Goal: Task Accomplishment & Management: Use online tool/utility

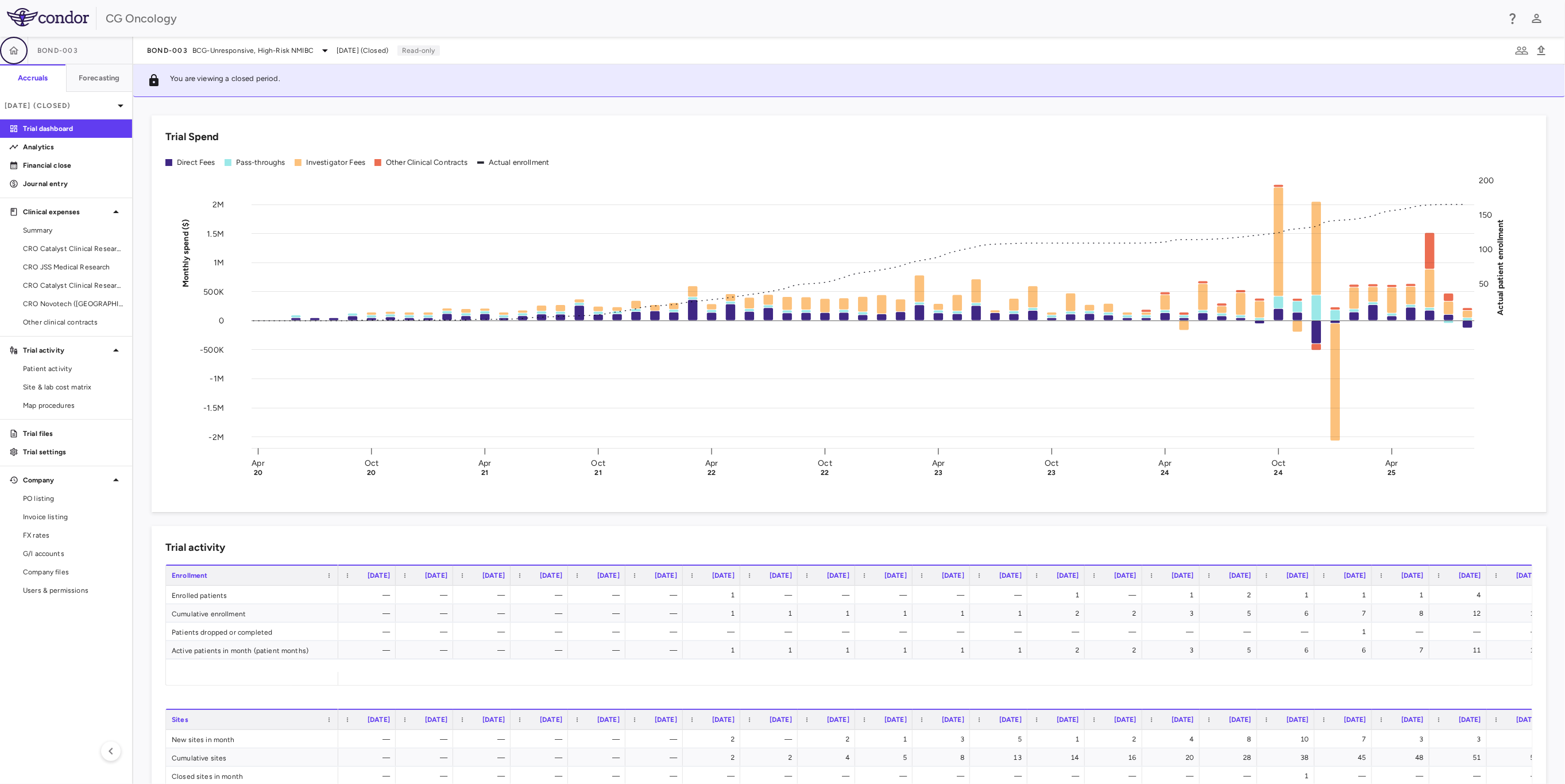
click at [19, 49] on icon "button" at bounding box center [13, 50] width 12 height 12
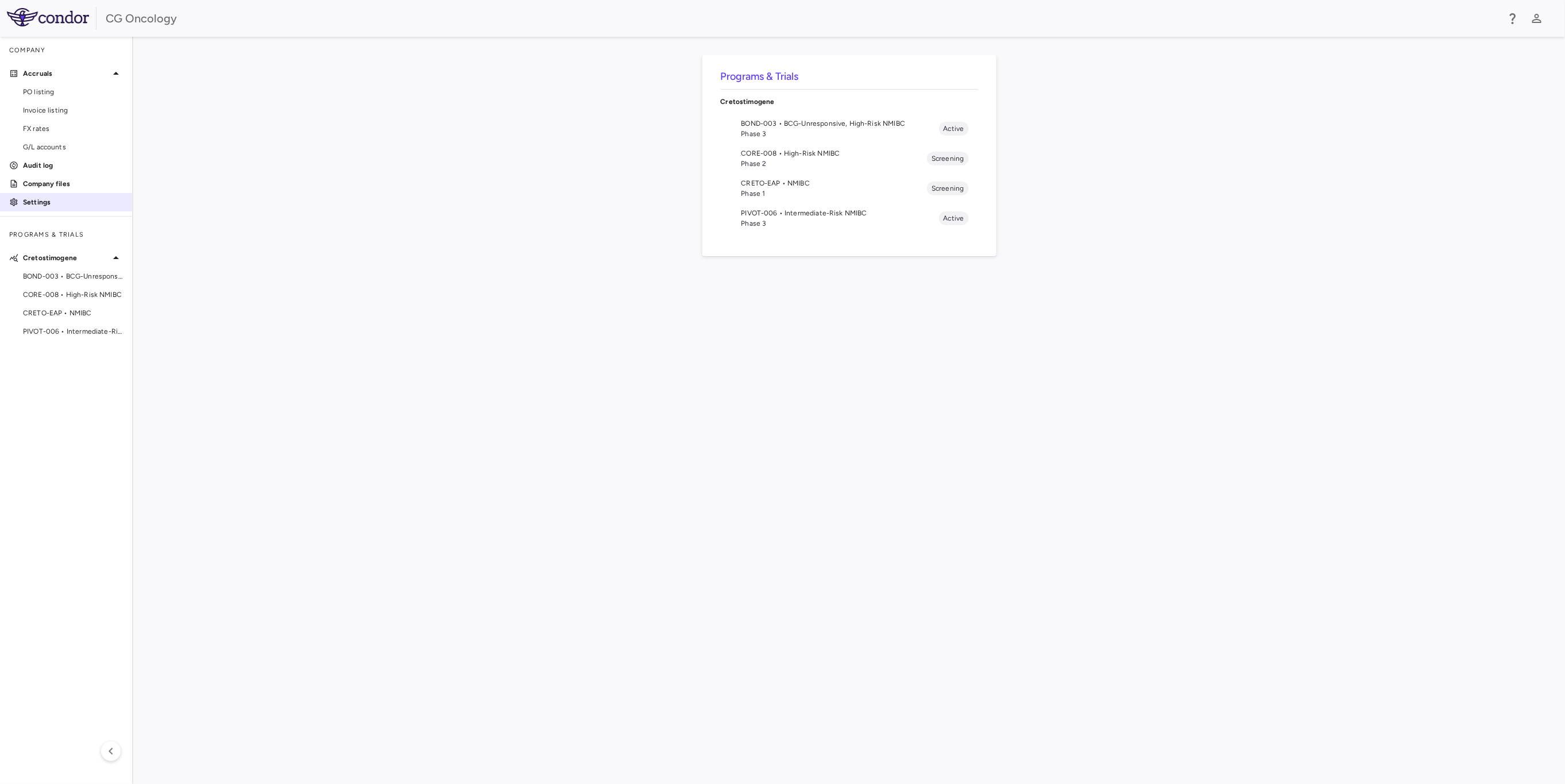
click at [50, 196] on link "Settings" at bounding box center [66, 202] width 132 height 17
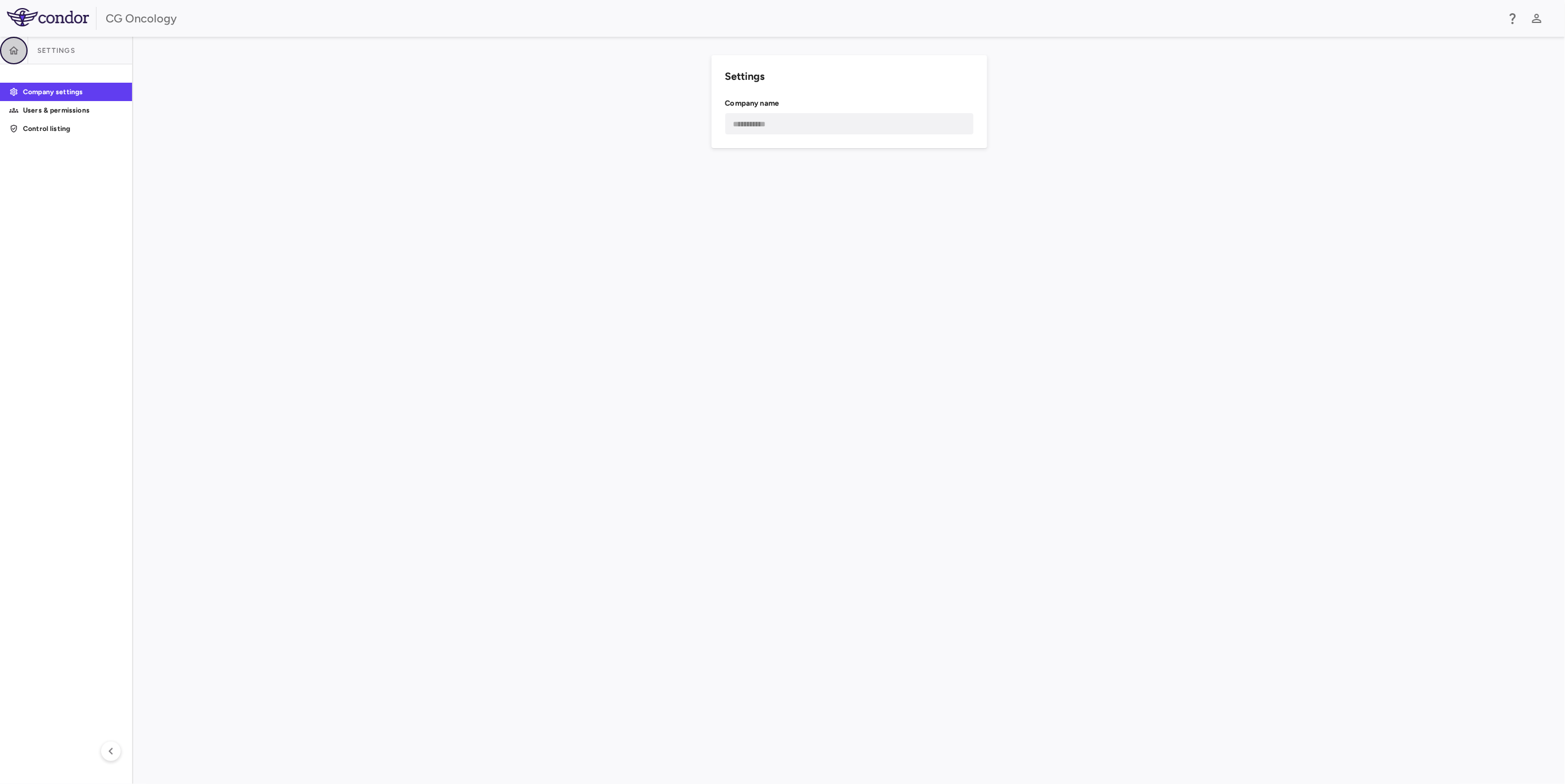
click at [18, 51] on icon "button" at bounding box center [13, 50] width 12 height 12
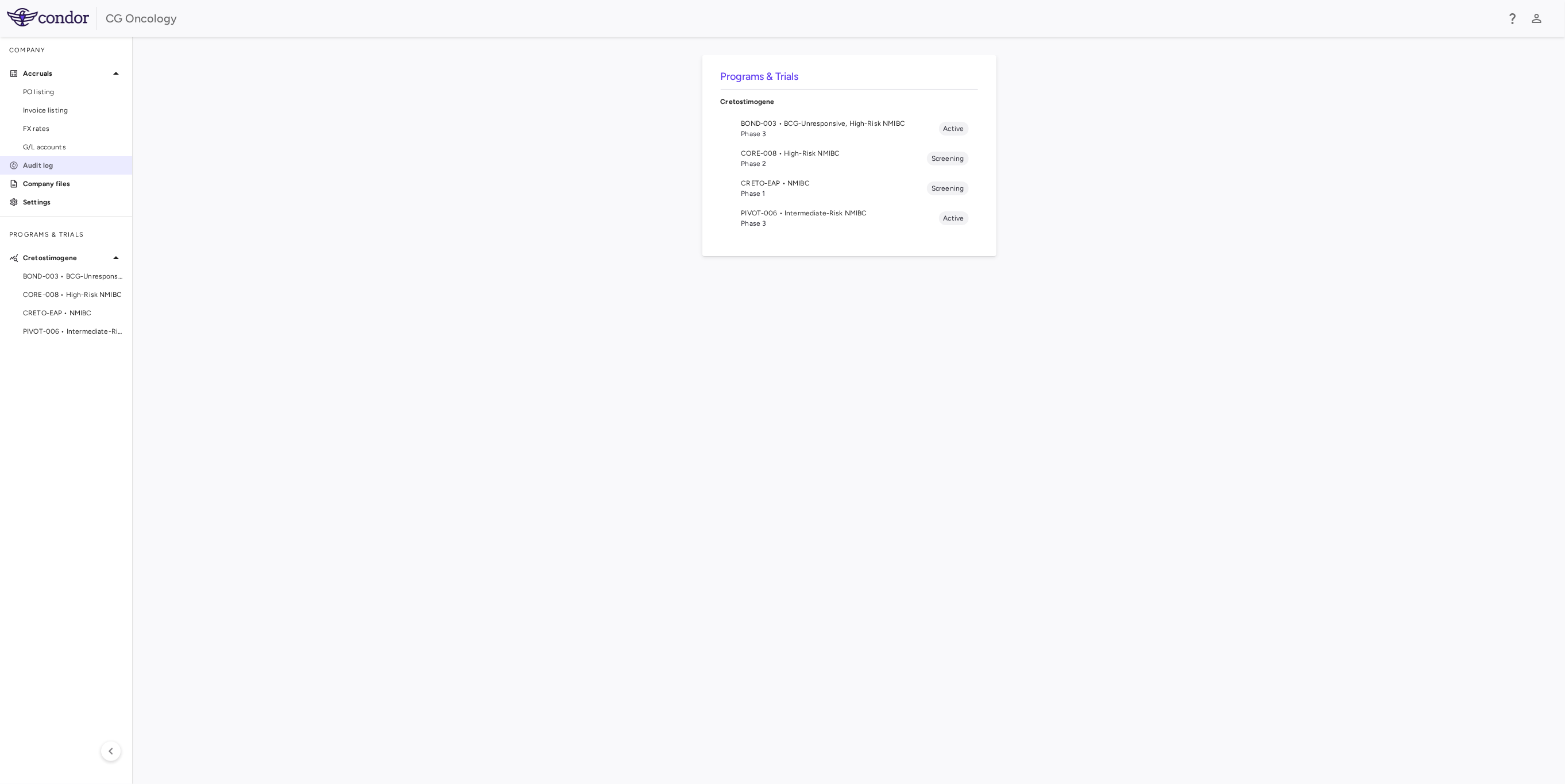
click at [59, 162] on p "Audit log" at bounding box center [72, 165] width 100 height 10
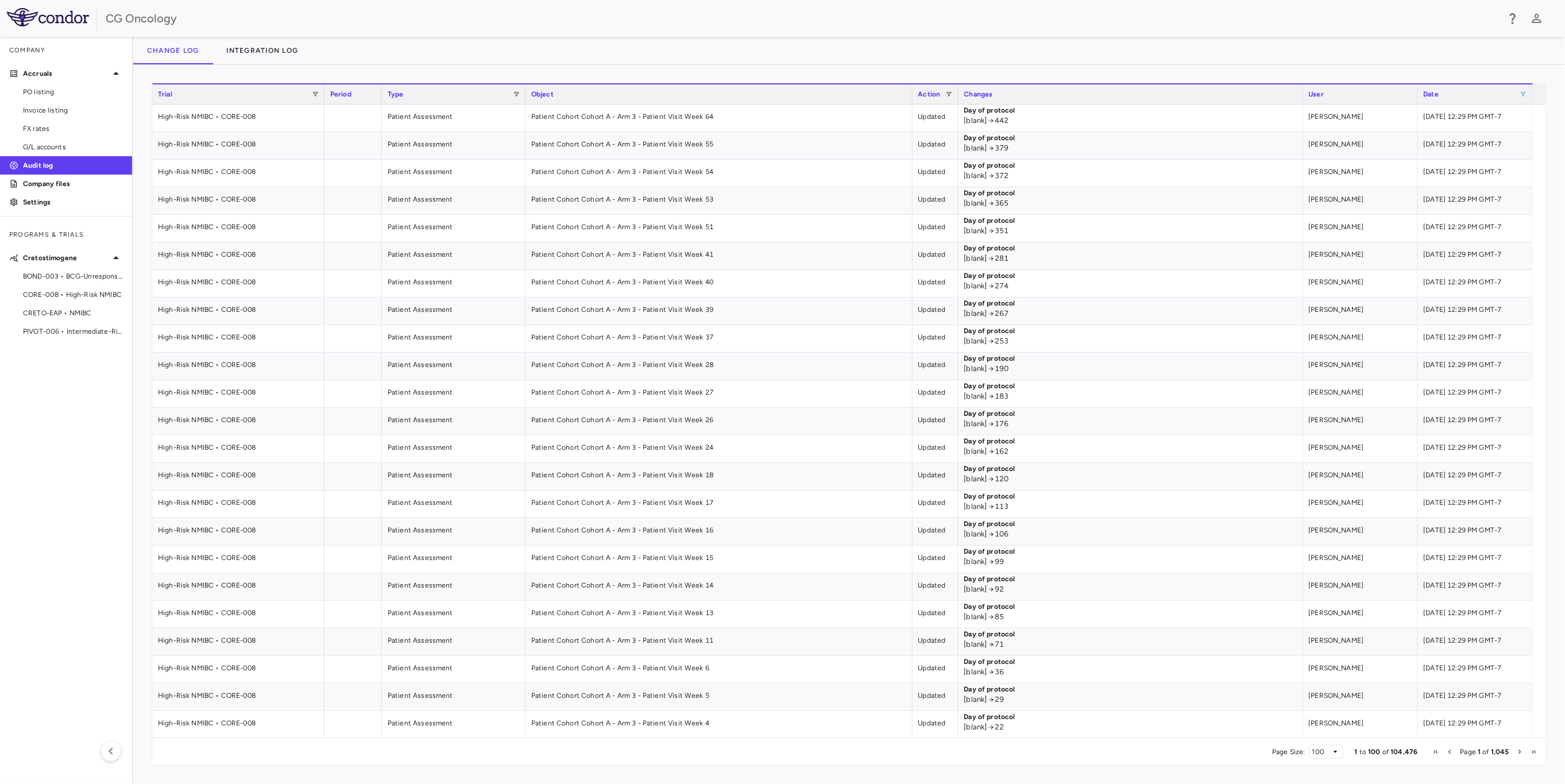
click at [1524, 93] on span at bounding box center [1524, 94] width 7 height 7
click at [1528, 116] on span "Filtering operator" at bounding box center [1531, 114] width 7 height 7
click at [1528, 133] on input "Filter Value" at bounding box center [1494, 133] width 89 height 14
type input "**********"
click at [1532, 158] on input "Filter Value" at bounding box center [1494, 152] width 89 height 14
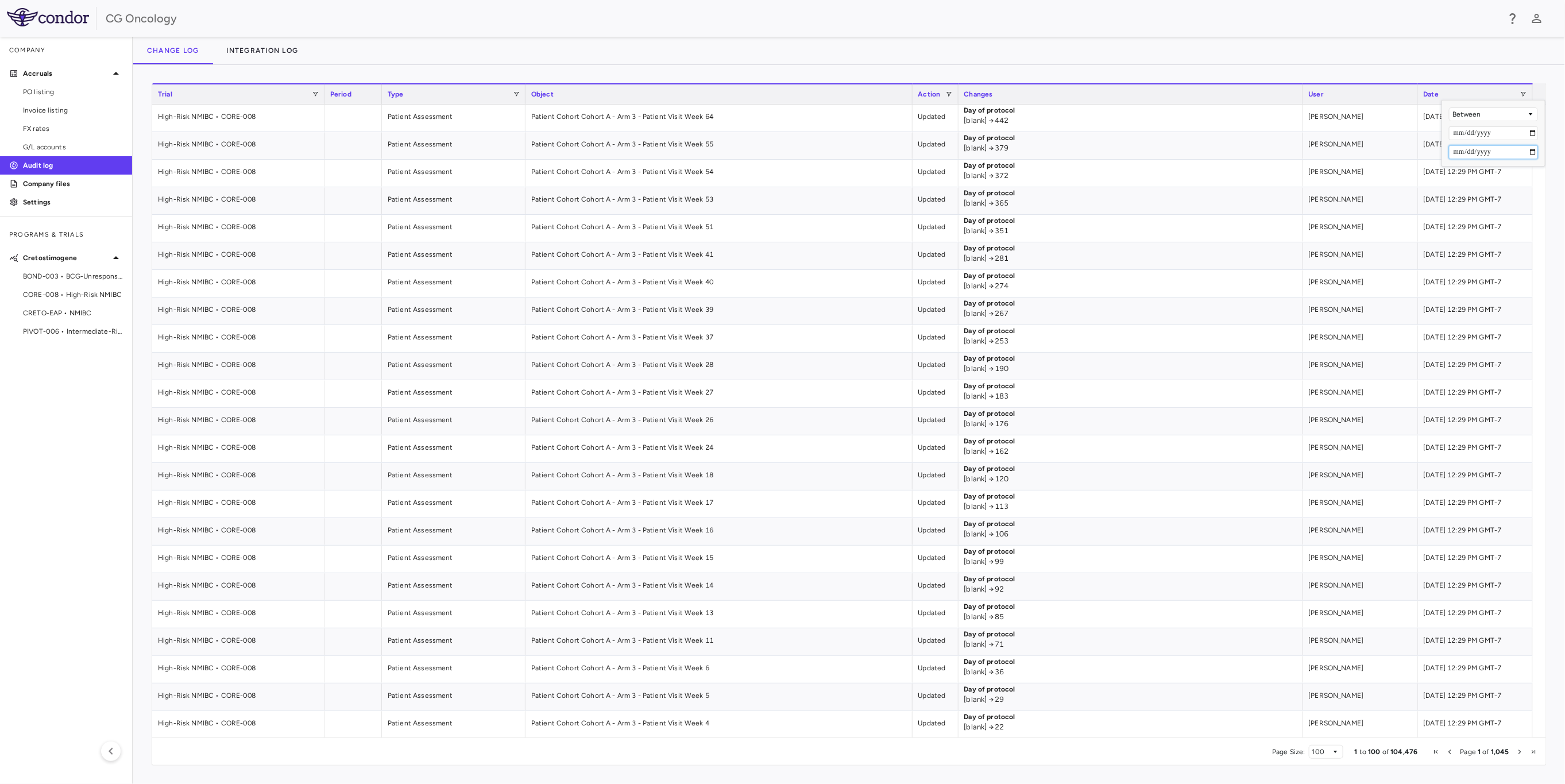
click at [1532, 154] on input "Filter Value" at bounding box center [1494, 152] width 89 height 14
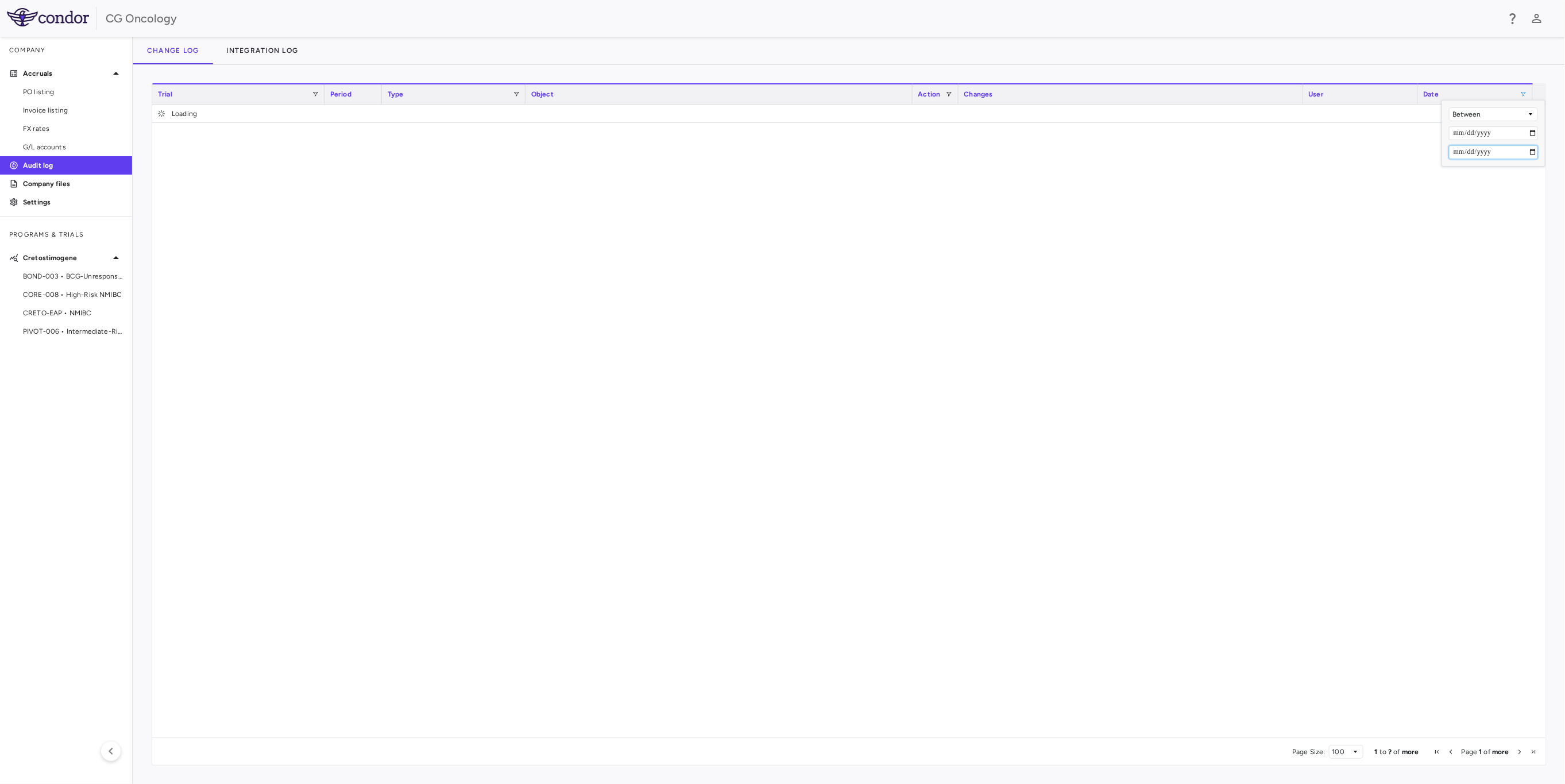
type input "**********"
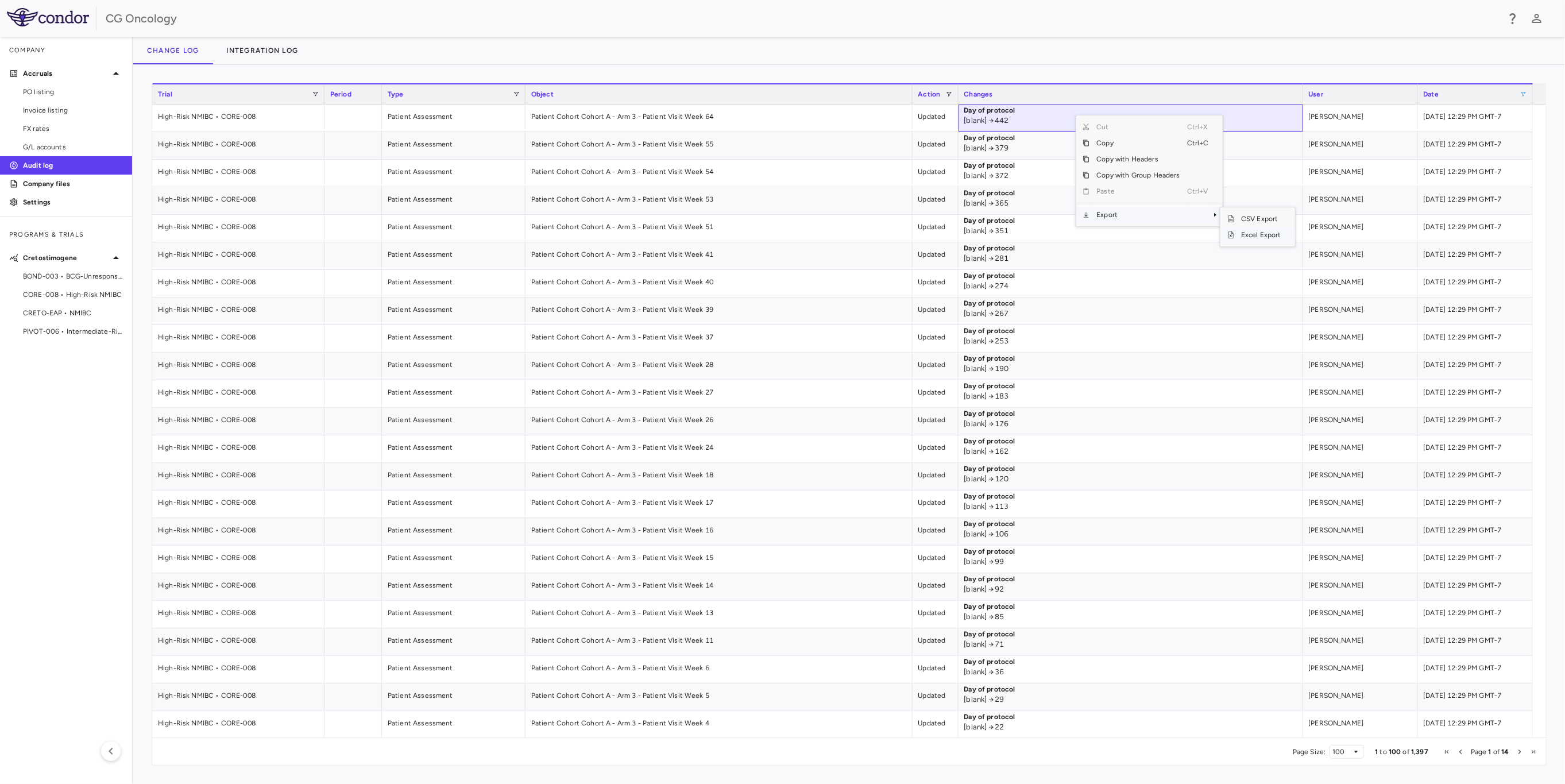
click at [1268, 237] on span "Excel Export" at bounding box center [1261, 235] width 54 height 16
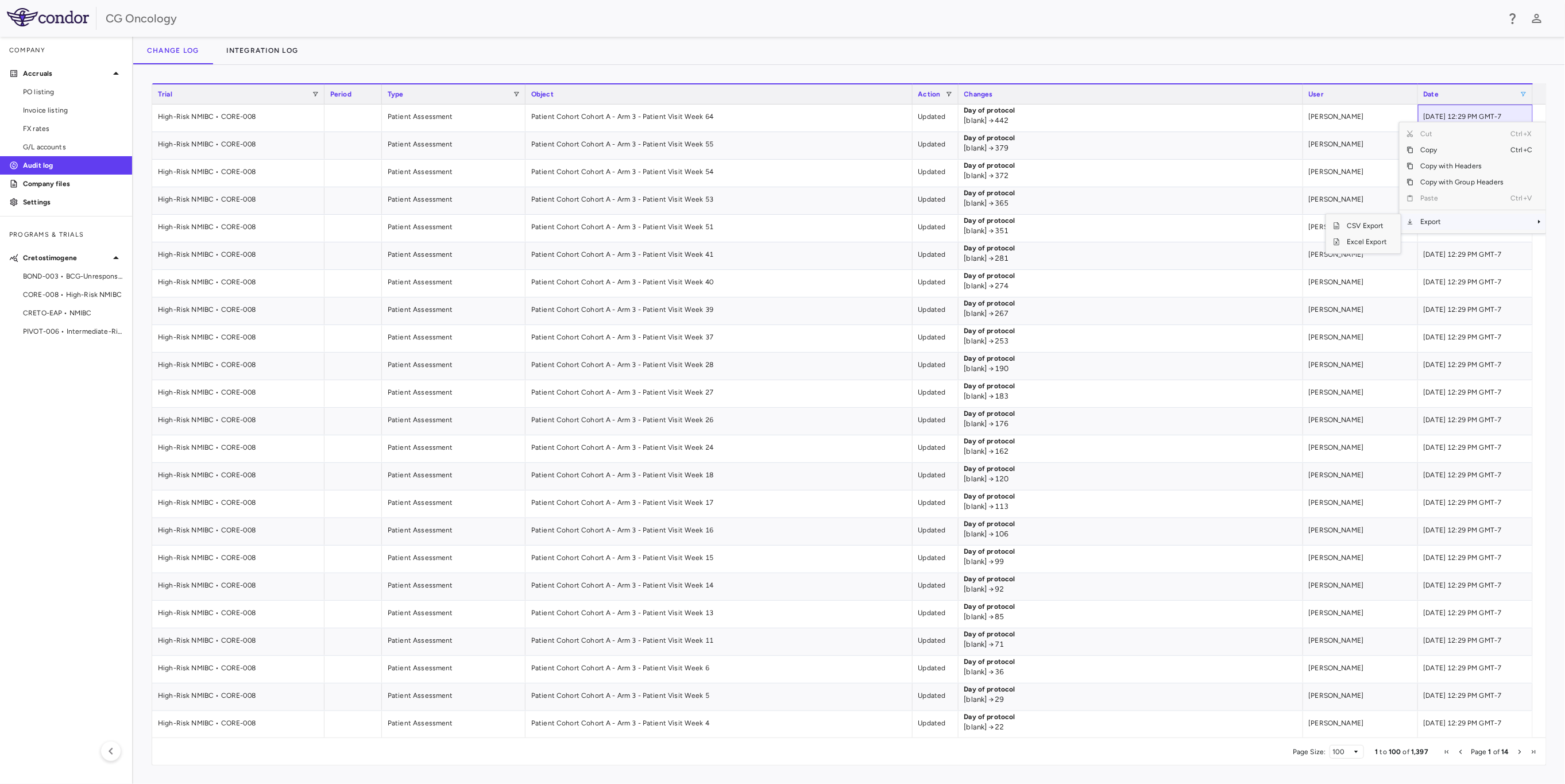
click at [1461, 226] on span "Export" at bounding box center [1462, 221] width 97 height 16
click at [1377, 244] on span "Excel Export" at bounding box center [1367, 242] width 54 height 16
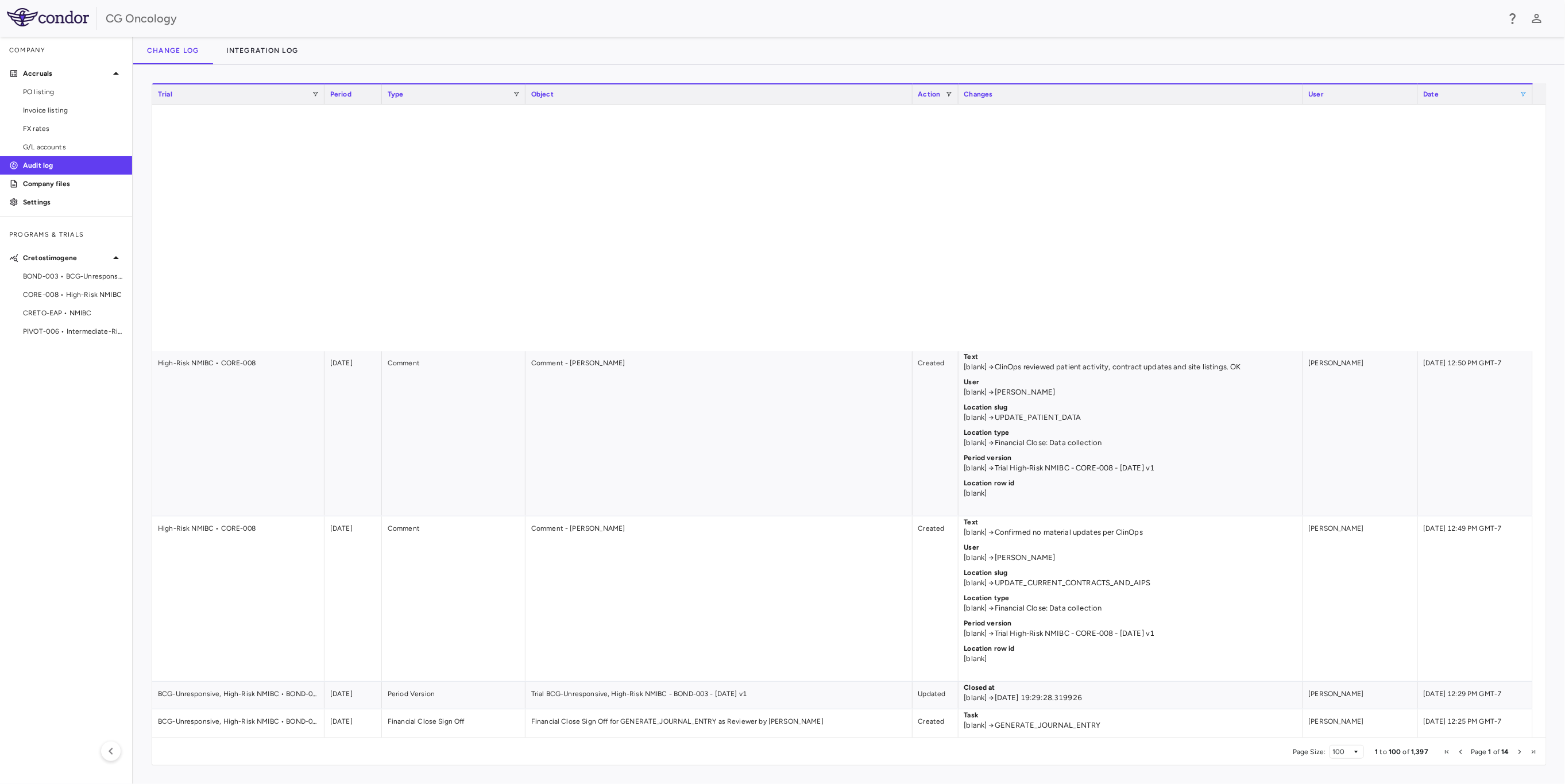
scroll to position [25919, 0]
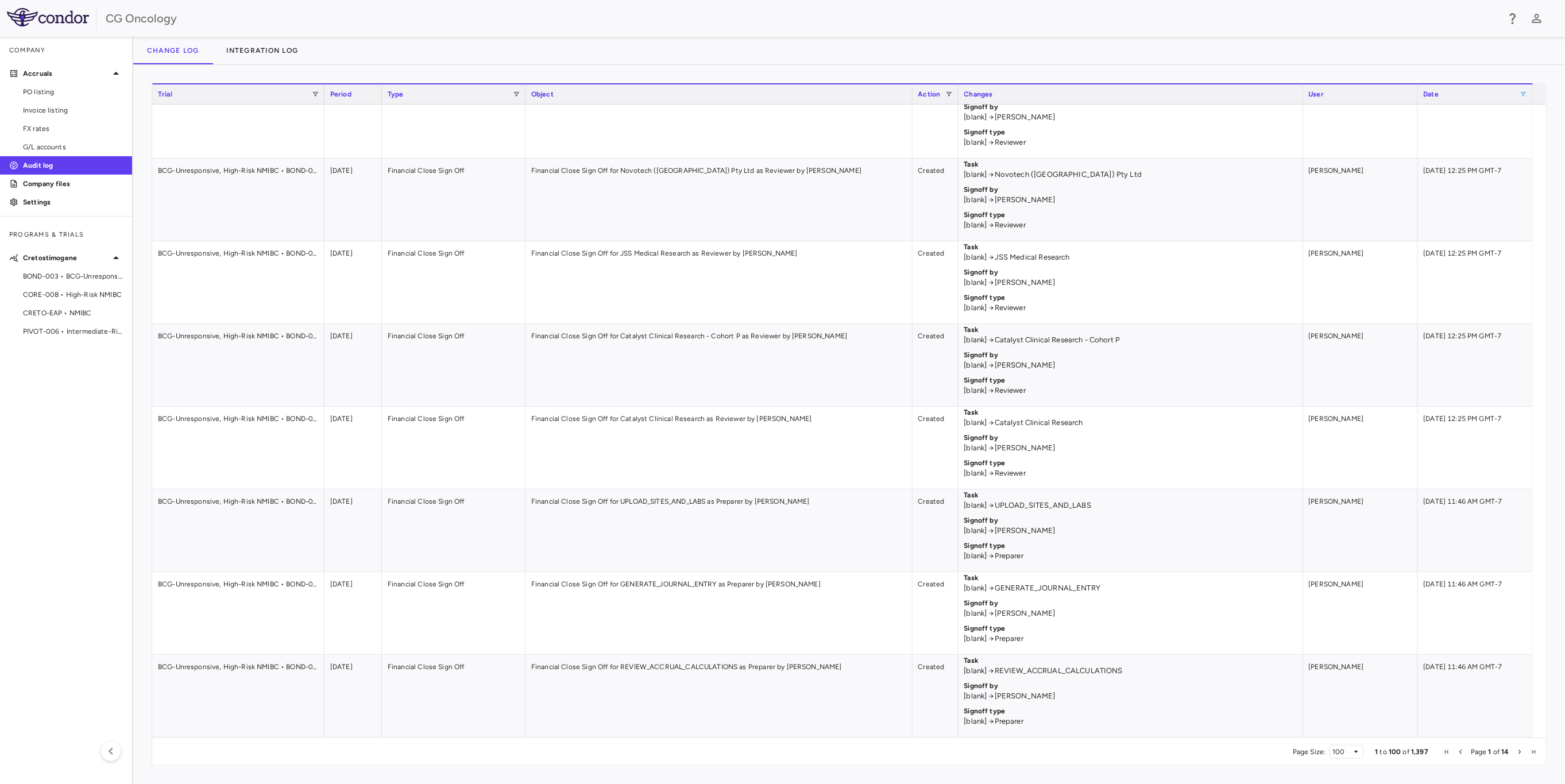
drag, startPoint x: 1493, startPoint y: 754, endPoint x: 1401, endPoint y: 753, distance: 92.0
drag, startPoint x: 1401, startPoint y: 753, endPoint x: 1295, endPoint y: 753, distance: 106.0
drag, startPoint x: 1295, startPoint y: 753, endPoint x: 1215, endPoint y: 758, distance: 80.2
click at [1215, 758] on div "Page Size: 100 1 to 100 of 1,397 Page 1 of 14" at bounding box center [849, 750] width 1394 height 27
click at [1366, 753] on span "Export" at bounding box center [1403, 751] width 97 height 16
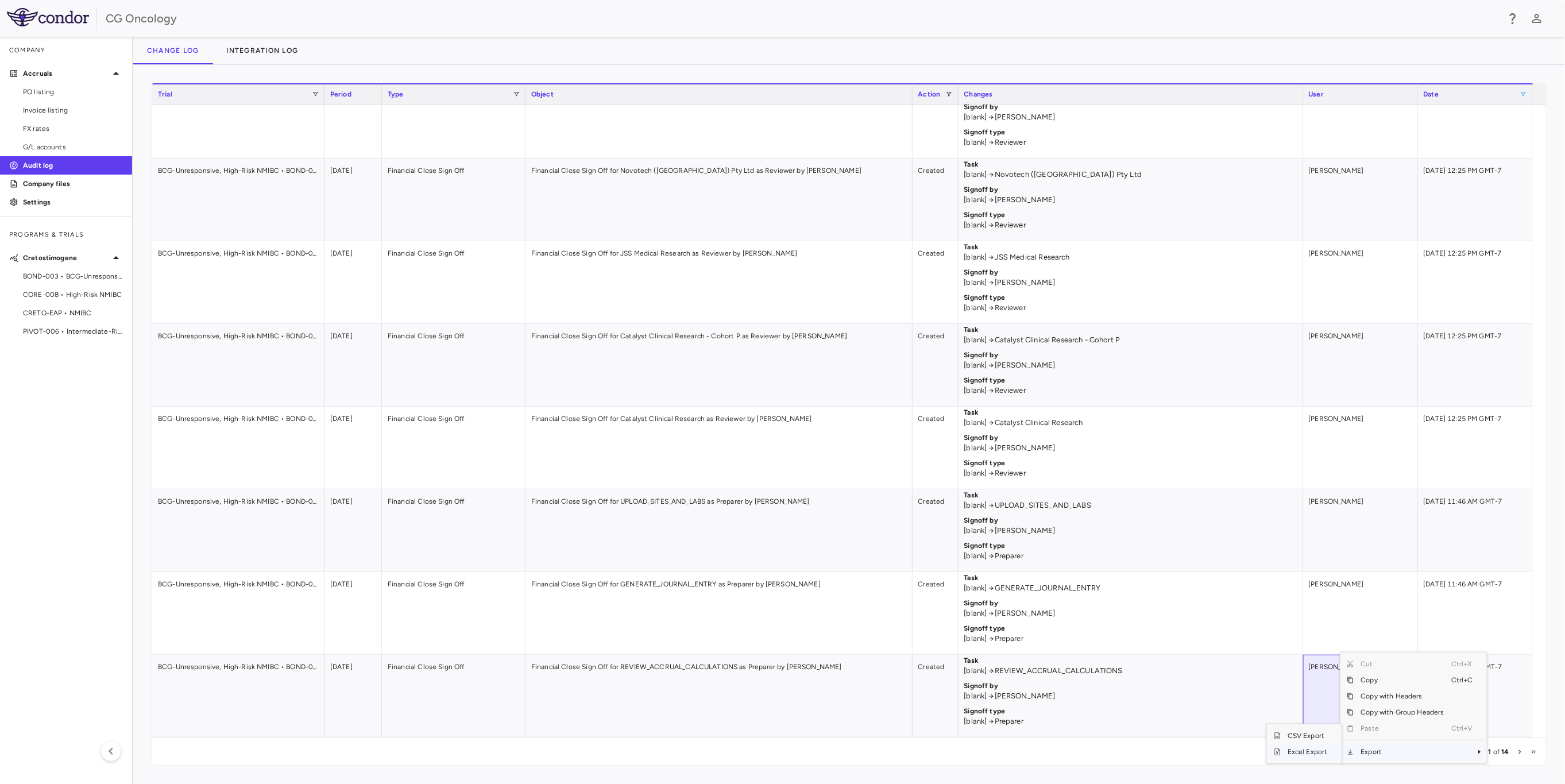
click at [1316, 748] on span "Excel Export" at bounding box center [1308, 751] width 54 height 16
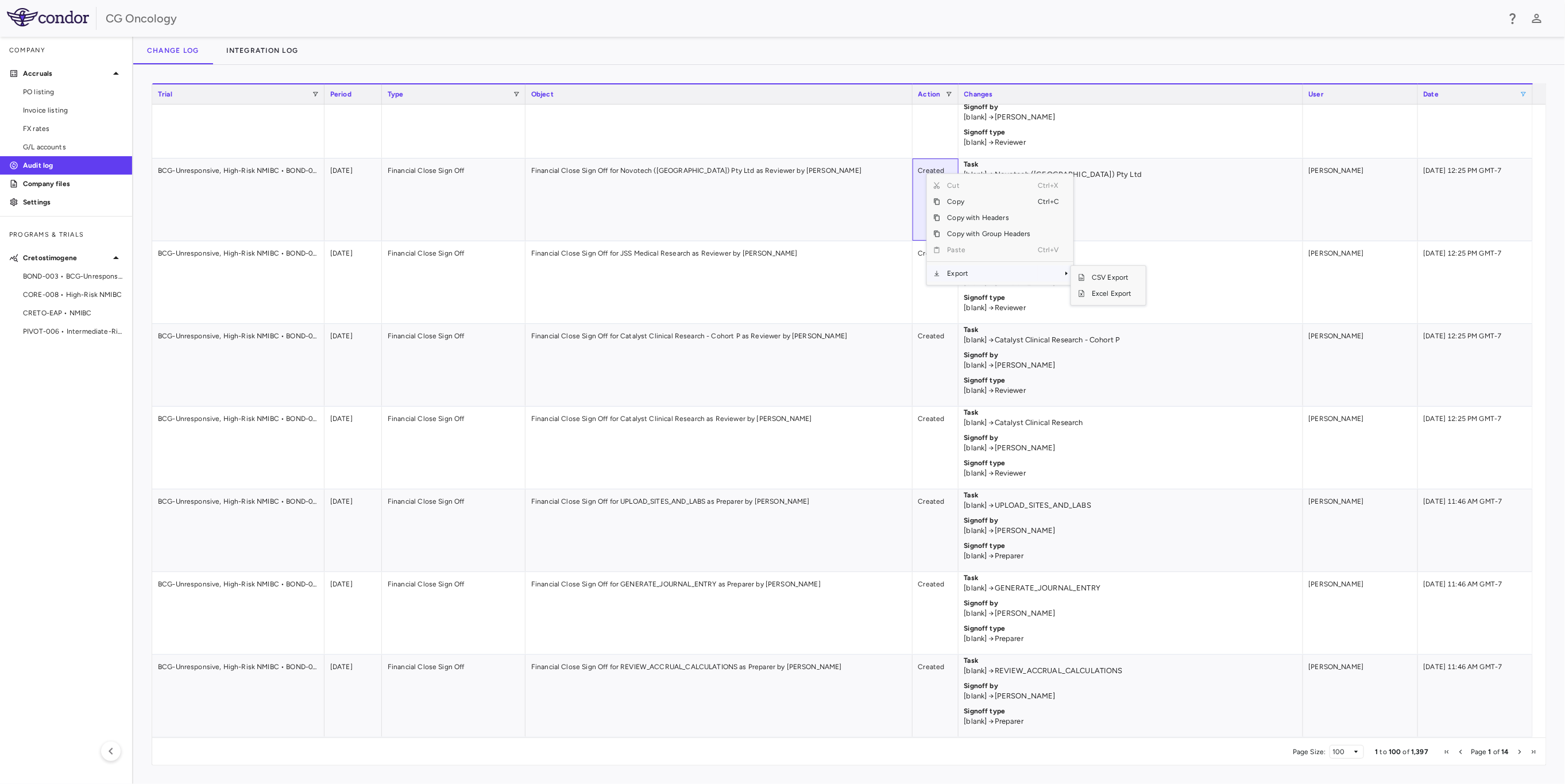
click at [969, 277] on span "Export" at bounding box center [989, 274] width 97 height 16
click at [1118, 295] on span "Excel Export" at bounding box center [1111, 293] width 54 height 16
click at [963, 25] on div "CG Oncology" at bounding box center [802, 19] width 1393 height 17
